Goal: Browse casually

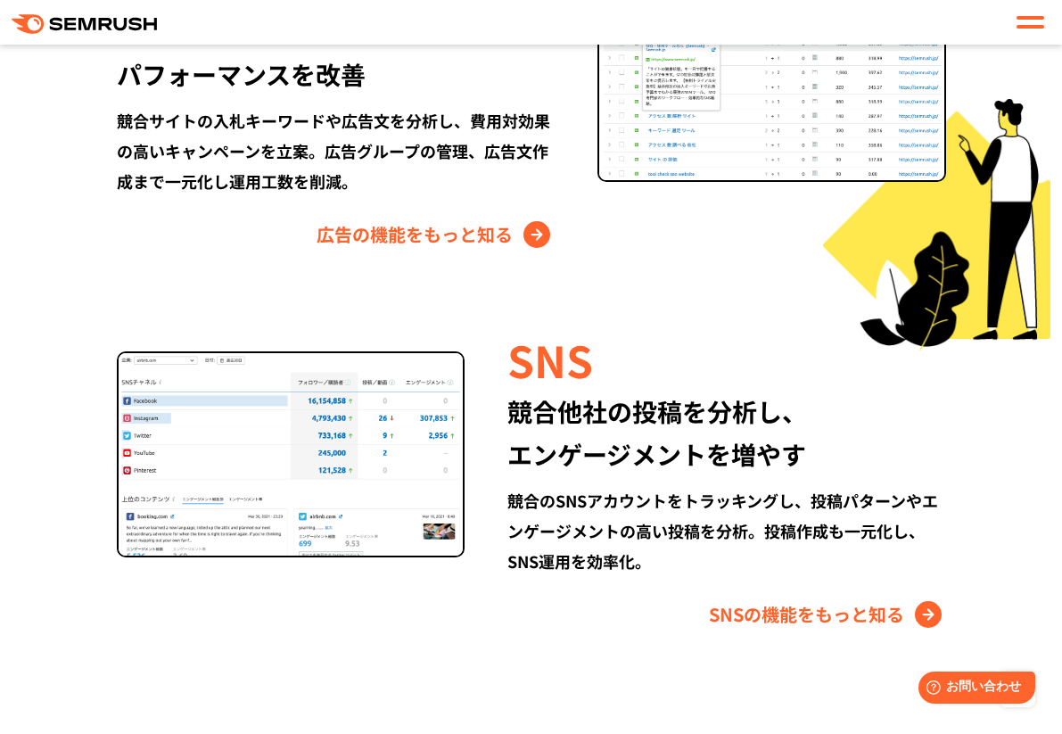
scroll to position [2141, 0]
